Goal: Transaction & Acquisition: Purchase product/service

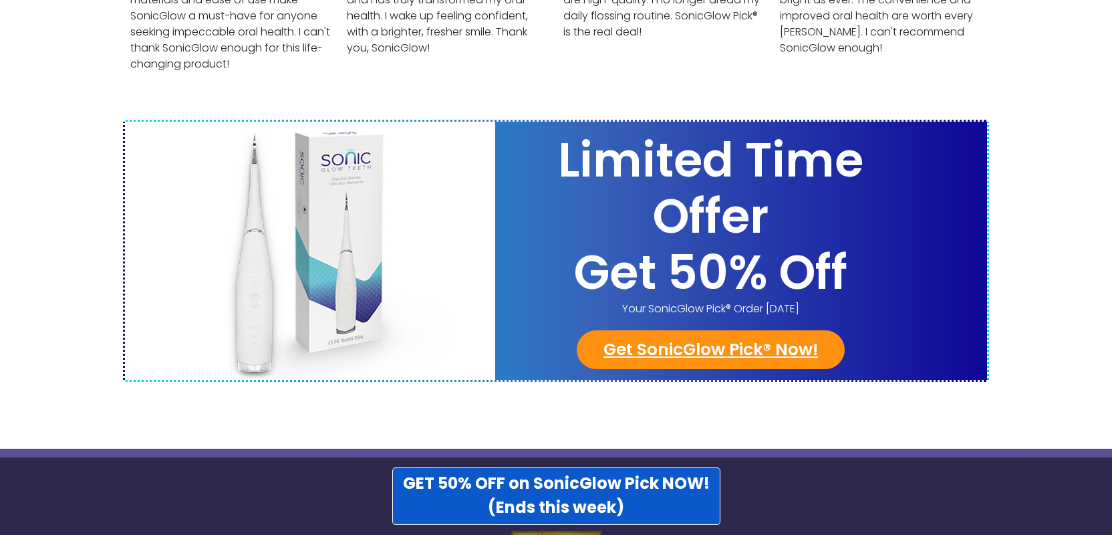
scroll to position [5278, 0]
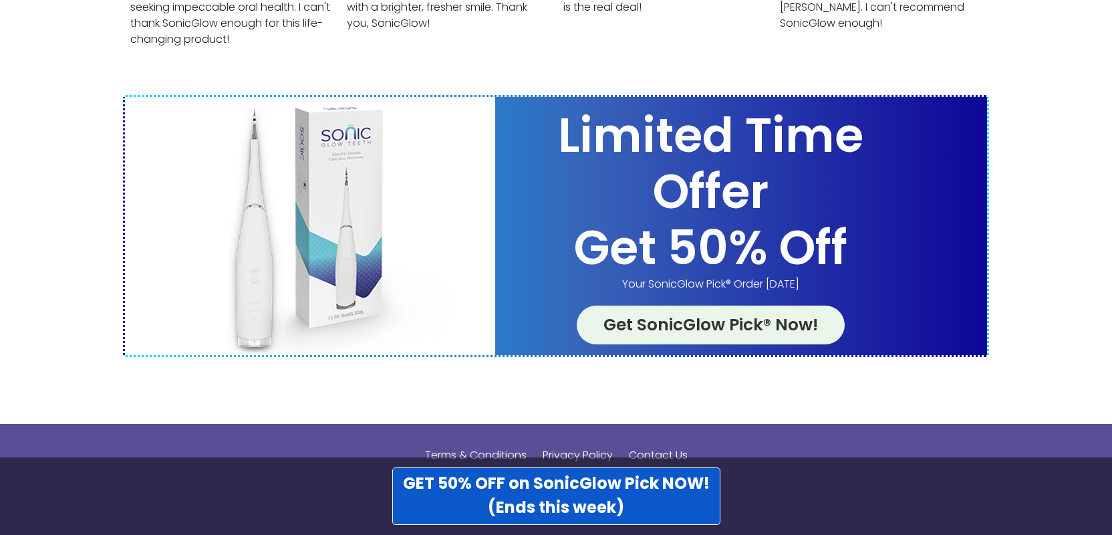
click at [667, 305] on link "Get SonicGlow Pick® Now!" at bounding box center [711, 324] width 268 height 39
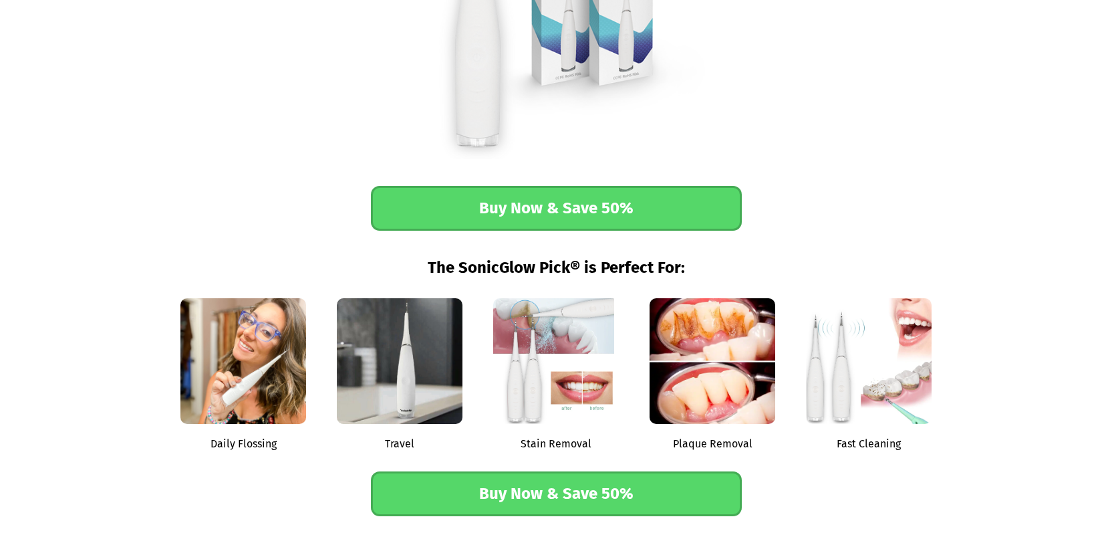
scroll to position [1709, 0]
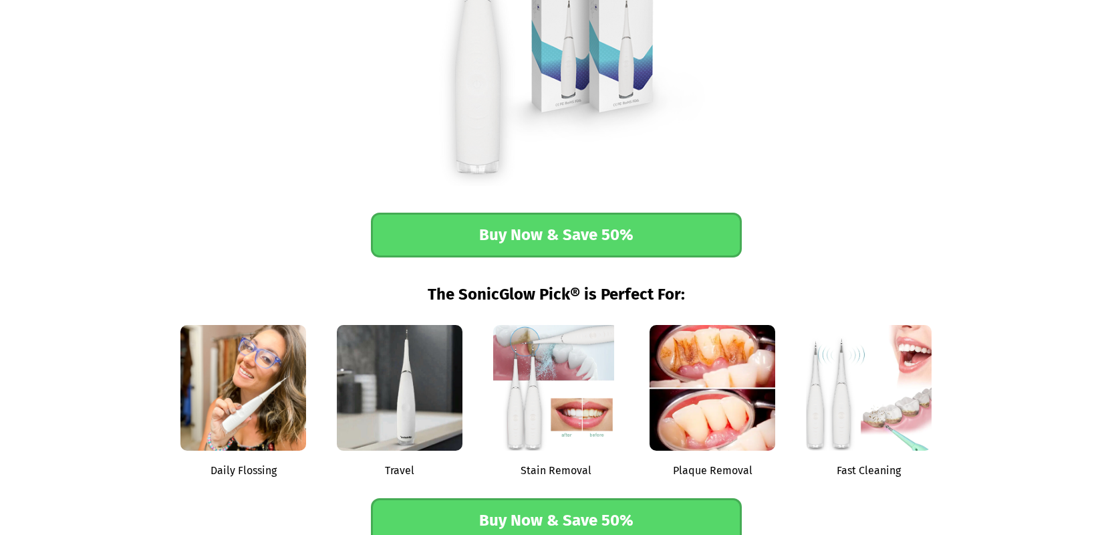
click at [596, 237] on link "Buy Now & Save 50%" at bounding box center [556, 235] width 371 height 45
